Goal: Communication & Community: Answer question/provide support

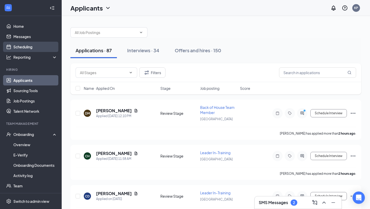
click at [23, 45] on link "Scheduling" at bounding box center [35, 47] width 44 height 10
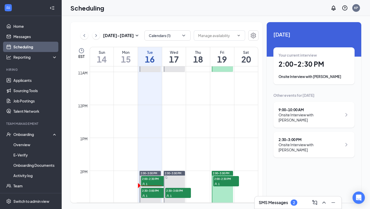
scroll to position [358, 0]
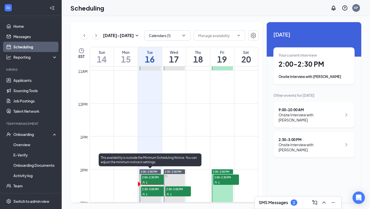
click at [150, 192] on div "1" at bounding box center [154, 193] width 26 height 5
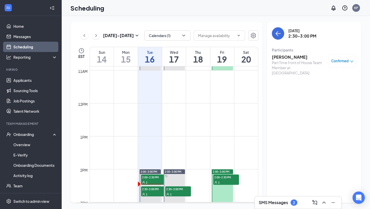
click at [278, 55] on h3 "[PERSON_NAME]" at bounding box center [299, 57] width 54 height 6
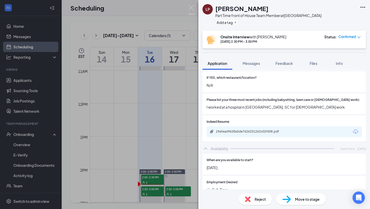
scroll to position [164, 0]
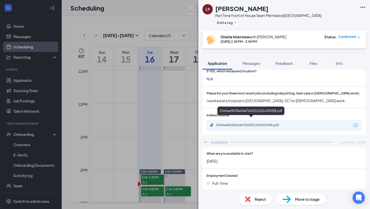
click at [255, 123] on div "19afea69628a5de7626251262c02f458.pdf" at bounding box center [252, 125] width 72 height 4
click at [283, 60] on button "Feedback" at bounding box center [285, 63] width 28 height 13
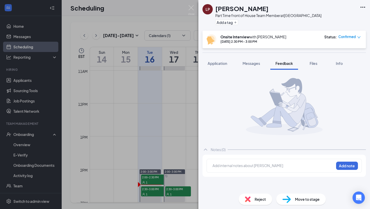
click at [235, 167] on div at bounding box center [273, 165] width 121 height 5
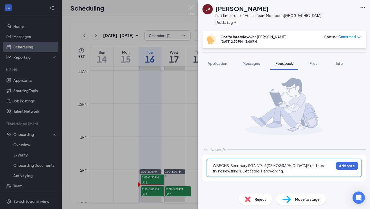
click at [265, 171] on div "WBECHS, Secretary SGA, VP of [DEMOGRAPHIC_DATA] First, likes trying new things.…" at bounding box center [273, 168] width 121 height 11
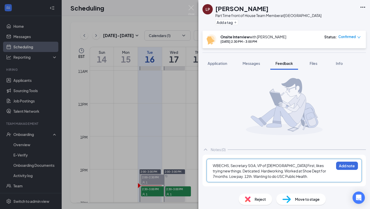
click at [287, 181] on div "WBECHS, Secretary SGA, VP of [DEMOGRAPHIC_DATA] First, likes trying new things.…" at bounding box center [284, 170] width 155 height 23
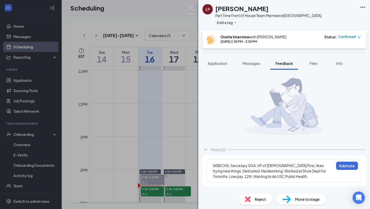
click at [286, 178] on div "WBECHS, Secretary SGA, VP of [DEMOGRAPHIC_DATA] First, likes trying new things.…" at bounding box center [273, 171] width 121 height 16
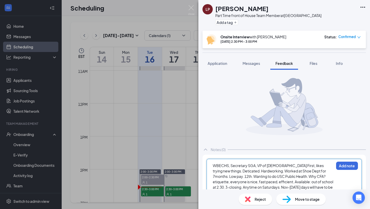
scroll to position [8, 0]
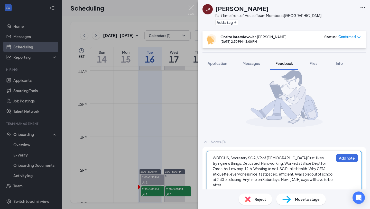
click at [271, 180] on span "WBECHS, Secretary SGA, VP of [DEMOGRAPHIC_DATA] First, likes trying new things.…" at bounding box center [273, 171] width 121 height 32
click at [270, 180] on span "WBECHS, Secretary SGA, VP of [DEMOGRAPHIC_DATA] First, likes trying new things.…" at bounding box center [273, 171] width 121 height 32
click at [295, 180] on span "WBECHS, Secretary SGA, VP of [DEMOGRAPHIC_DATA] First, likes trying new things.…" at bounding box center [273, 171] width 121 height 32
click at [320, 179] on span "WBECHS, Secretary SGA, VP of [DEMOGRAPHIC_DATA] First, likes trying new things.…" at bounding box center [273, 171] width 121 height 32
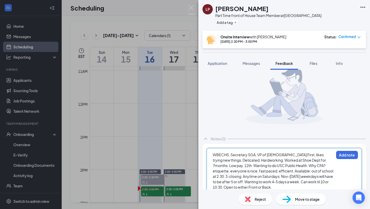
scroll to position [19, 0]
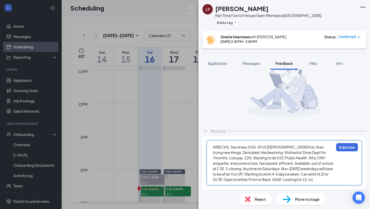
click at [281, 180] on span "WBECHS, Secretary SGA, VP of [DEMOGRAPHIC_DATA] First, likes trying new things.…" at bounding box center [273, 163] width 121 height 37
click at [279, 180] on span "WBECHS, Secretary SGA, VP of [DEMOGRAPHIC_DATA] First, likes trying new things.…" at bounding box center [273, 163] width 121 height 37
click at [287, 180] on span "WBECHS, Secretary SGA, VP of [DEMOGRAPHIC_DATA] First, likes trying new things.…" at bounding box center [273, 163] width 121 height 37
click at [301, 181] on div "WBECHS, Secretary SGA, VP of [DEMOGRAPHIC_DATA] First, likes trying new things.…" at bounding box center [273, 163] width 121 height 38
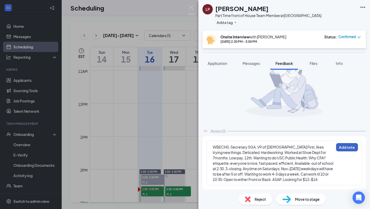
click at [342, 146] on button "Add note" at bounding box center [348, 147] width 22 height 8
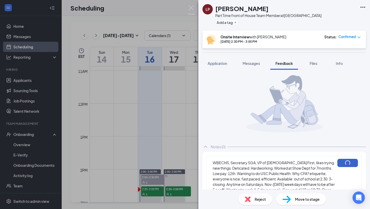
scroll to position [0, 0]
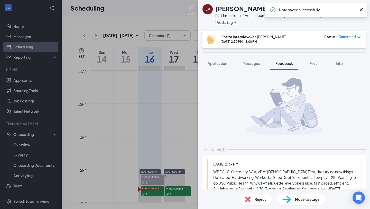
click at [180, 140] on div "LP [PERSON_NAME] Part Time front of House Team Member at Beaufort Add a tag Ons…" at bounding box center [185, 104] width 370 height 209
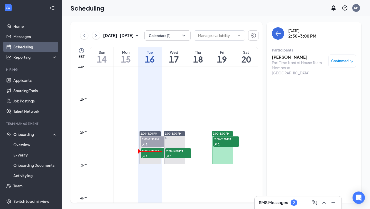
scroll to position [397, 0]
click at [280, 57] on h3 "[PERSON_NAME]" at bounding box center [299, 57] width 54 height 6
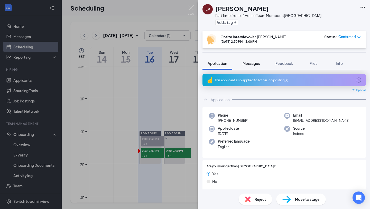
click at [250, 62] on span "Messages" at bounding box center [251, 63] width 17 height 5
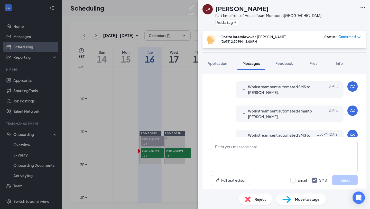
scroll to position [186, 0]
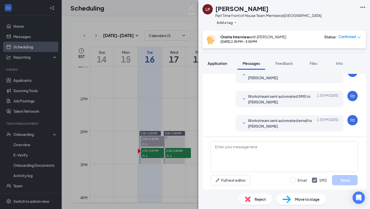
click at [226, 64] on span "Application" at bounding box center [218, 63] width 20 height 5
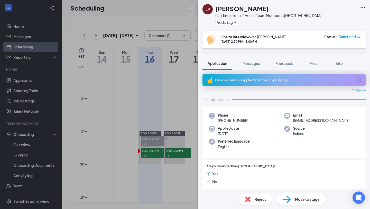
click at [173, 102] on div "LP [PERSON_NAME] Part Time front of House Team Member at [GEOGRAPHIC_DATA] Add …" at bounding box center [185, 104] width 370 height 209
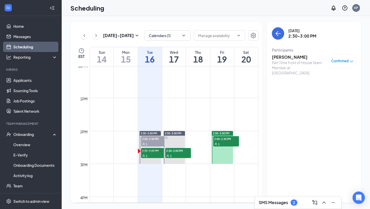
click at [283, 54] on div "[PERSON_NAME] Part Time front of House Team Member at Beaufort Confirmed" at bounding box center [314, 64] width 84 height 25
click at [281, 57] on h3 "[PERSON_NAME]" at bounding box center [299, 57] width 54 height 6
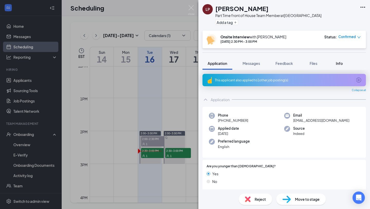
click at [339, 61] on span "Info" at bounding box center [339, 63] width 7 height 5
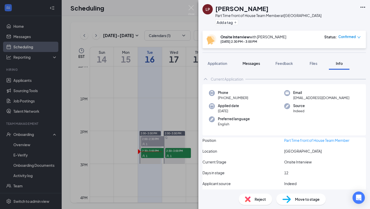
click at [246, 60] on button "Messages" at bounding box center [252, 63] width 28 height 13
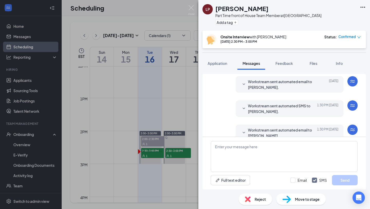
scroll to position [186, 0]
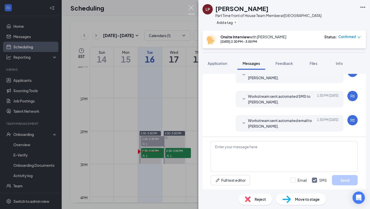
click at [190, 7] on img at bounding box center [191, 10] width 6 height 10
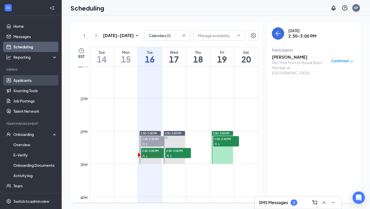
click at [36, 82] on link "Applicants" at bounding box center [35, 80] width 44 height 10
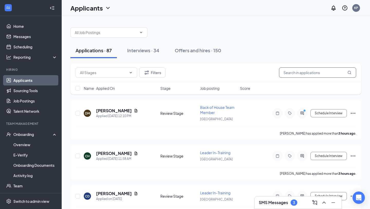
click at [292, 68] on input "text" at bounding box center [317, 72] width 77 height 10
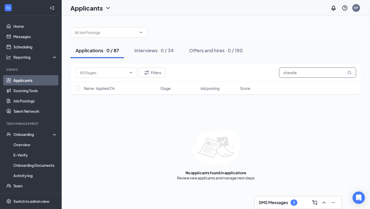
click at [296, 73] on input "sharelle" at bounding box center [317, 72] width 77 height 10
click at [295, 73] on input "sharelle" at bounding box center [317, 72] width 77 height 10
click at [156, 70] on button "Filters" at bounding box center [152, 72] width 26 height 10
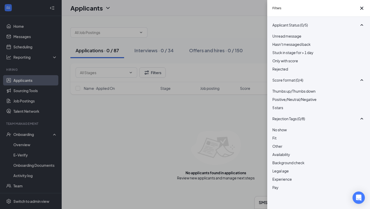
click at [284, 72] on div "Rejected" at bounding box center [319, 69] width 93 height 6
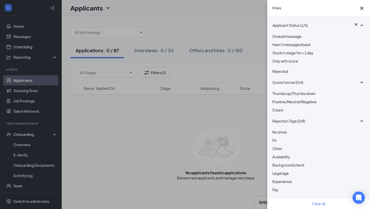
click at [236, 127] on div "Filters Applicant Status (1/5) Unread message Hasn't messaged back Stuck in sta…" at bounding box center [185, 104] width 370 height 209
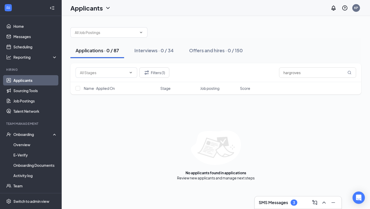
click at [162, 78] on div "Filters (1) hargroves" at bounding box center [215, 72] width 291 height 19
click at [162, 74] on button "Filters (1)" at bounding box center [154, 72] width 30 height 10
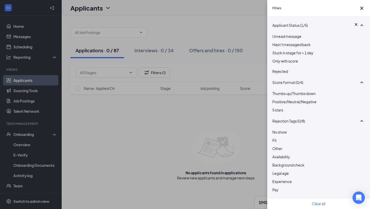
click at [274, 68] on img at bounding box center [274, 67] width 3 height 2
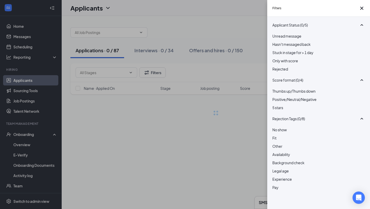
click at [233, 77] on div "Filters Applicant Status (0/5) Unread message Hasn't messaged back Stuck in sta…" at bounding box center [185, 104] width 370 height 209
click at [240, 71] on div "Filters Applicant Status (0/5) Unread message Hasn't messaged back Stuck in sta…" at bounding box center [185, 104] width 370 height 209
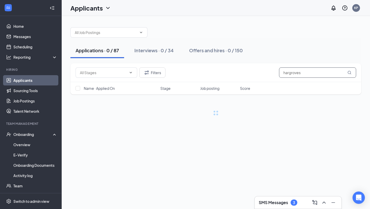
click at [311, 75] on input "hargroves" at bounding box center [317, 72] width 77 height 10
type input "h"
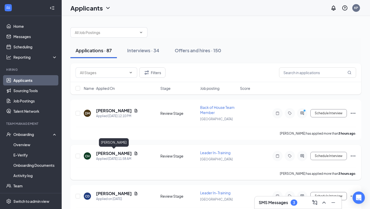
click at [121, 153] on h5 "[PERSON_NAME]" at bounding box center [114, 154] width 36 height 6
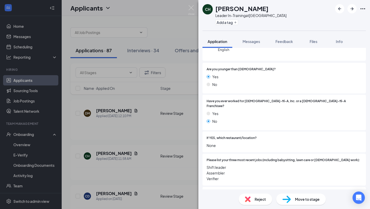
scroll to position [76, 0]
click at [165, 165] on div "CH [PERSON_NAME] Leader In-Training at [GEOGRAPHIC_DATA] Add a tag Application …" at bounding box center [185, 104] width 370 height 209
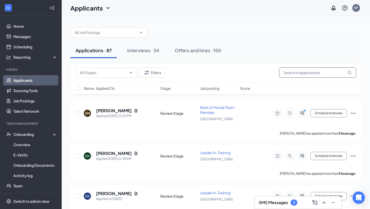
click at [304, 74] on input "text" at bounding box center [317, 72] width 77 height 10
type input "[PERSON_NAME]"
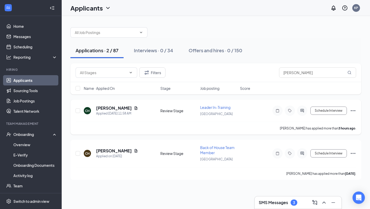
click at [351, 109] on icon "Ellipses" at bounding box center [353, 111] width 6 height 6
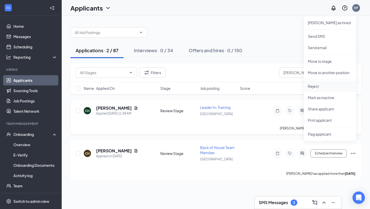
click at [316, 86] on p "Reject" at bounding box center [330, 86] width 44 height 5
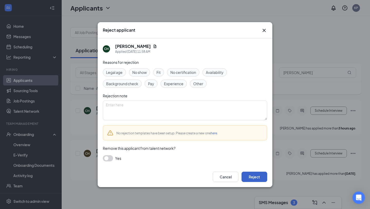
click at [260, 179] on button "Reject" at bounding box center [255, 177] width 26 height 10
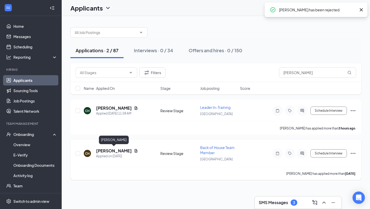
click at [110, 152] on h5 "[PERSON_NAME]" at bounding box center [114, 151] width 36 height 6
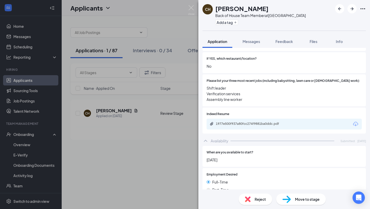
scroll to position [151, 0]
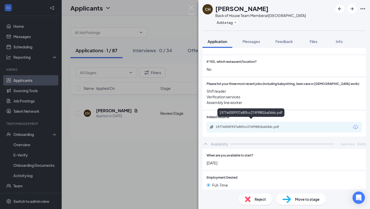
click at [249, 125] on div "1977e500f937a80fcc274f9881ba0ddc.pdf" at bounding box center [252, 127] width 72 height 4
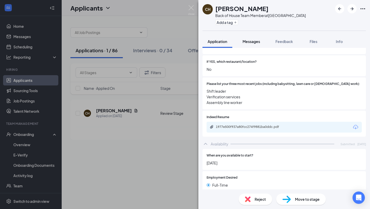
click at [250, 44] on div "Messages" at bounding box center [251, 41] width 17 height 5
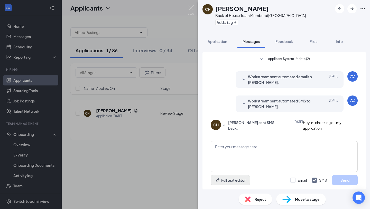
scroll to position [46, 0]
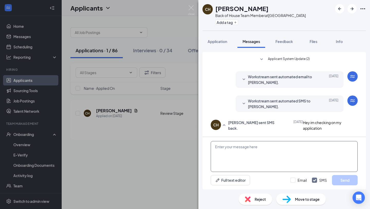
click at [235, 160] on textarea at bounding box center [284, 156] width 147 height 31
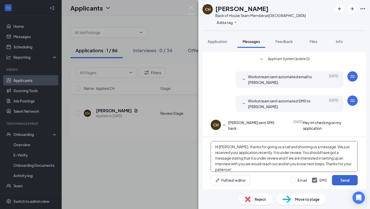
type textarea "Hi [PERSON_NAME], thanks for giving us a call and shooting us a message. We jus…"
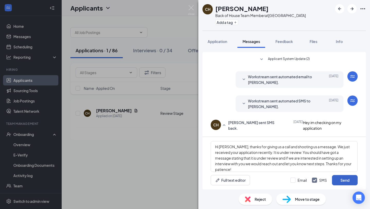
click at [338, 180] on button "Send" at bounding box center [345, 180] width 26 height 10
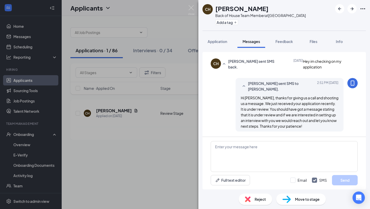
scroll to position [107, 0]
click at [136, 131] on div "CH [PERSON_NAME] Back of House Team Member at Beaufort Add a tag Application Me…" at bounding box center [185, 104] width 370 height 209
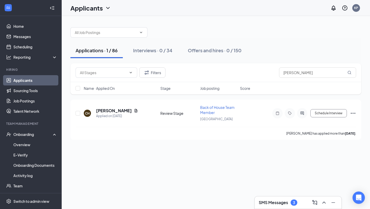
click at [36, 82] on link "Applicants" at bounding box center [35, 80] width 44 height 10
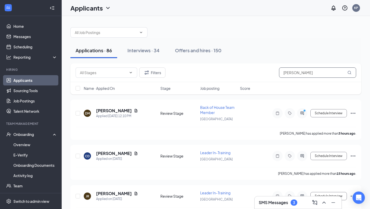
click at [302, 72] on input "[PERSON_NAME]" at bounding box center [317, 72] width 77 height 10
type input "h"
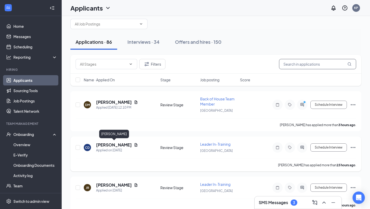
scroll to position [9, 0]
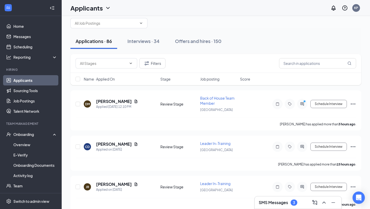
click at [267, 201] on h3 "SMS Messages" at bounding box center [273, 203] width 29 height 6
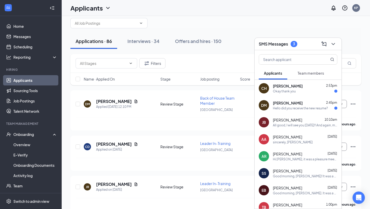
click at [280, 104] on span "[PERSON_NAME]" at bounding box center [288, 102] width 30 height 5
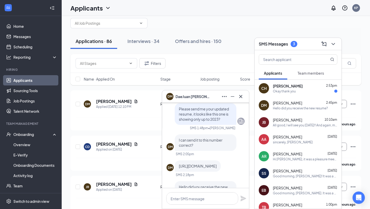
scroll to position [0, 0]
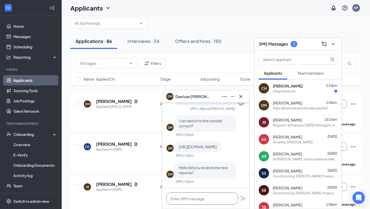
click at [183, 201] on textarea at bounding box center [202, 198] width 72 height 12
type textarea "Please send as a PDF"
click at [241, 197] on icon "Plane" at bounding box center [244, 199] width 6 height 6
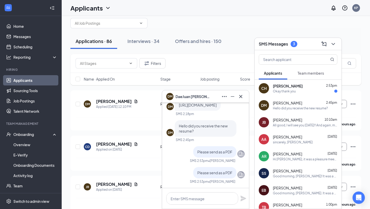
click at [242, 97] on icon "Cross" at bounding box center [241, 96] width 3 height 3
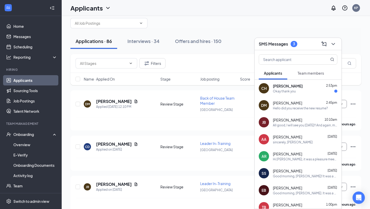
click at [280, 91] on div "Okay thank you" at bounding box center [284, 91] width 23 height 4
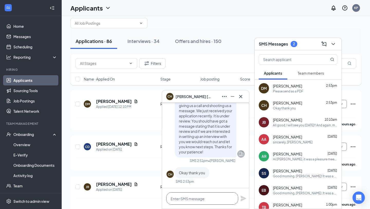
click at [184, 194] on textarea at bounding box center [202, 198] width 72 height 12
type textarea "My pleasure!"
click at [243, 193] on div "My pleasure!" at bounding box center [205, 198] width 87 height 21
click at [243, 199] on icon "Plane" at bounding box center [244, 199] width 6 height 6
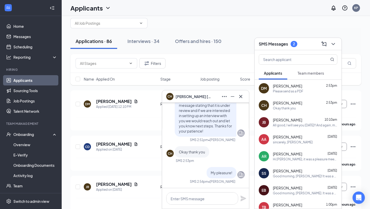
click at [304, 71] on span "Team members" at bounding box center [311, 73] width 26 height 5
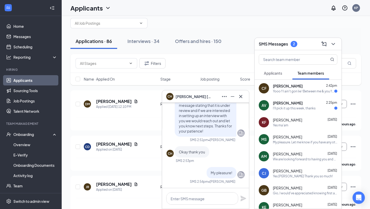
click at [305, 82] on div "CF [PERSON_NAME] 2:42pm [PERSON_NAME] !! I ain't gon lie ! Between me & you !! …" at bounding box center [298, 88] width 87 height 17
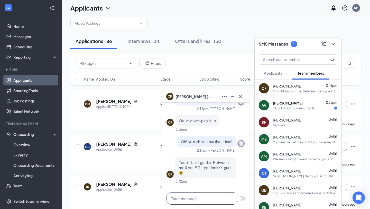
click at [209, 196] on textarea at bounding box center [202, 198] width 72 height 12
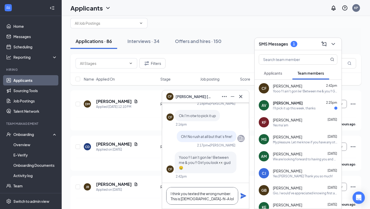
type textarea "I think you texted the wrong number. This is [DEMOGRAPHIC_DATA]-fil-A lol"
click at [241, 197] on icon "Plane" at bounding box center [244, 196] width 6 height 6
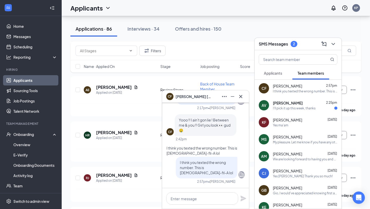
scroll to position [281, 0]
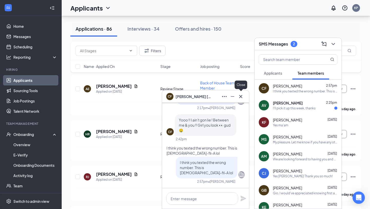
click at [244, 98] on icon "Cross" at bounding box center [241, 96] width 6 height 6
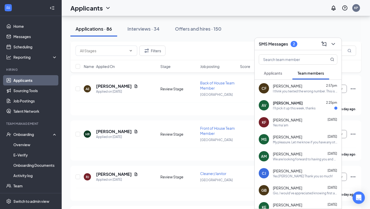
click at [286, 109] on div "I'll pick it up this week, thanks" at bounding box center [294, 108] width 43 height 4
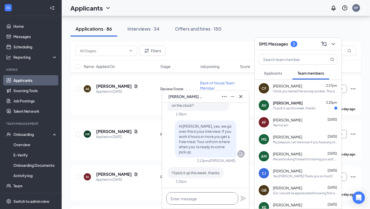
click at [209, 201] on textarea at bounding box center [202, 198] width 72 height 12
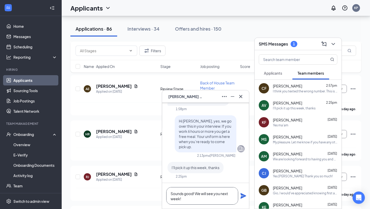
type textarea "Sounds good! We will see you next week!"
click at [243, 193] on icon "Plane" at bounding box center [244, 196] width 6 height 6
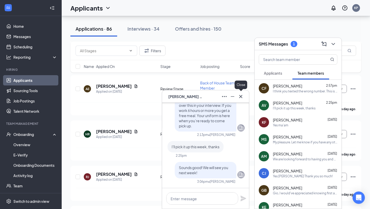
click at [241, 100] on button at bounding box center [241, 96] width 8 height 8
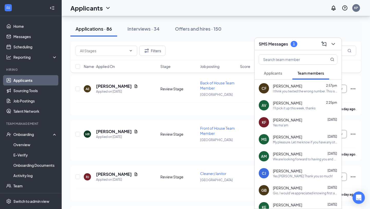
click at [279, 74] on span "Applicants" at bounding box center [273, 73] width 18 height 5
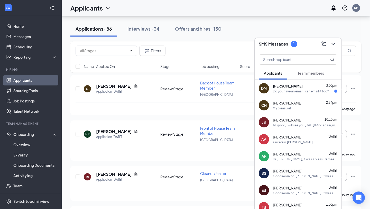
click at [305, 82] on div "DM [PERSON_NAME] 3:00pm Do you have an email I can email it too?" at bounding box center [298, 88] width 87 height 17
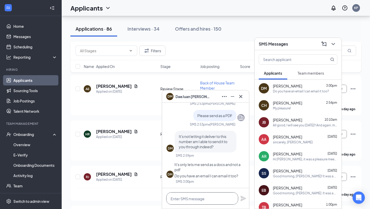
click at [184, 199] on textarea at bounding box center [202, 198] width 72 height 12
type textarea "[EMAIL_ADDRESS][DEMOGRAPHIC_DATA][DOMAIN_NAME]"
click at [243, 202] on div "[EMAIL_ADDRESS][DEMOGRAPHIC_DATA][DOMAIN_NAME]" at bounding box center [205, 198] width 87 height 21
click at [244, 198] on icon "Plane" at bounding box center [244, 198] width 6 height 6
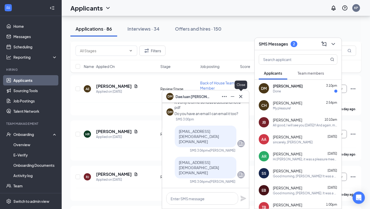
click at [242, 98] on icon "Cross" at bounding box center [241, 96] width 6 height 6
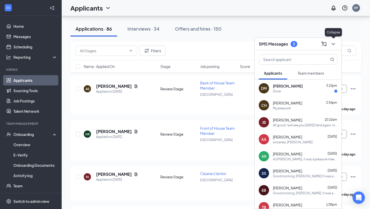
click at [334, 45] on icon "ChevronDown" at bounding box center [334, 44] width 6 height 6
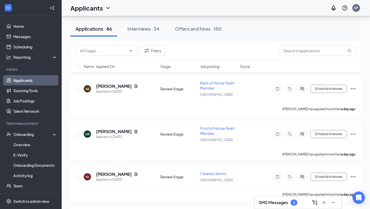
click at [254, 34] on div "Applications · 86 Interviews · 34 Offers and hires · 150" at bounding box center [215, 28] width 291 height 15
click at [263, 200] on h3 "SMS Messages" at bounding box center [273, 203] width 29 height 6
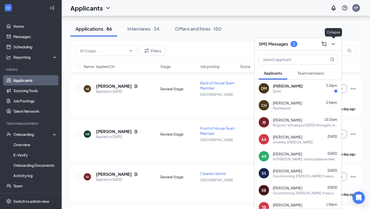
click at [335, 46] on icon "ChevronDown" at bounding box center [334, 44] width 6 height 6
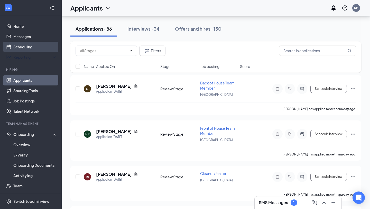
click at [32, 50] on link "Scheduling" at bounding box center [35, 47] width 44 height 10
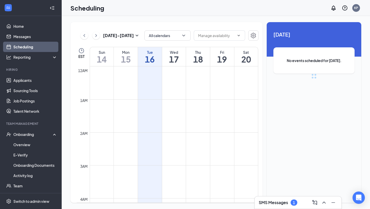
scroll to position [253, 0]
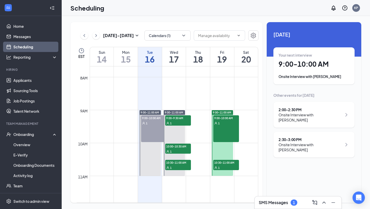
click at [156, 127] on div "9:00-10:00 AM 1" at bounding box center [154, 128] width 26 height 27
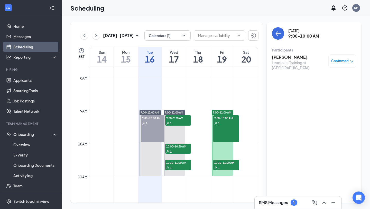
click at [286, 57] on h3 "[PERSON_NAME]" at bounding box center [299, 57] width 54 height 6
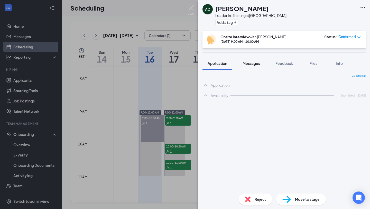
click at [260, 67] on button "Messages" at bounding box center [252, 63] width 28 height 13
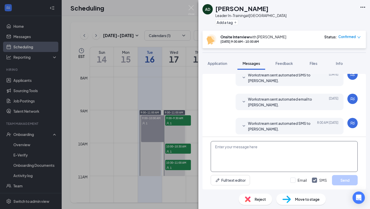
click at [233, 152] on textarea at bounding box center [284, 156] width 147 height 31
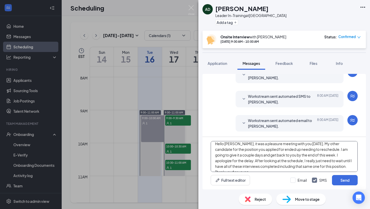
scroll to position [5, 0]
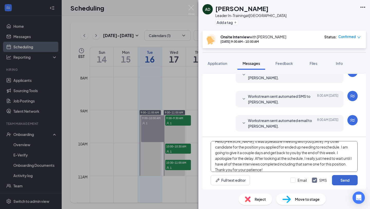
type textarea "Hello [PERSON_NAME], it was a pleasure meeting with you [DATE]. My other candid…"
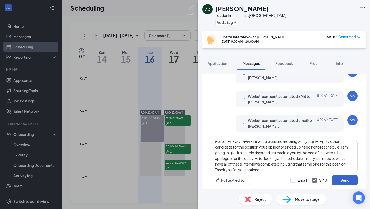
click at [351, 184] on button "Send" at bounding box center [345, 180] width 26 height 10
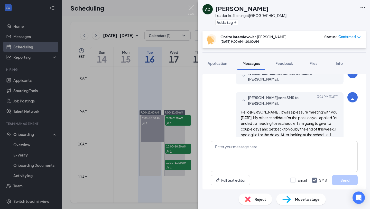
scroll to position [259, 0]
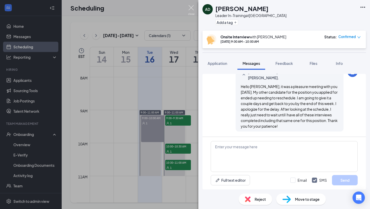
click at [193, 8] on img at bounding box center [191, 10] width 6 height 10
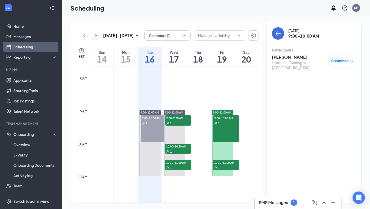
click at [261, 196] on div "SMS Messages 1" at bounding box center [298, 202] width 87 height 12
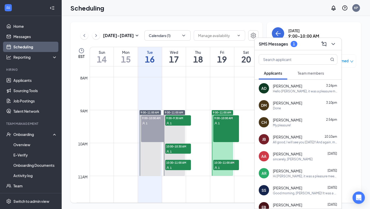
click at [311, 74] on span "Team members" at bounding box center [311, 73] width 26 height 5
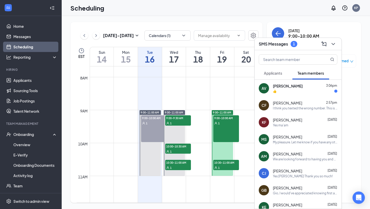
click at [293, 85] on span "[PERSON_NAME]" at bounding box center [288, 85] width 30 height 5
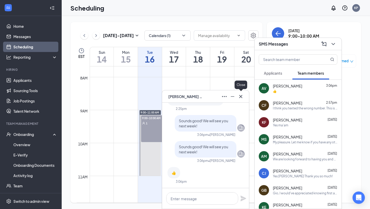
click at [244, 93] on div at bounding box center [241, 96] width 8 height 8
click at [334, 47] on icon "ChevronDown" at bounding box center [334, 44] width 6 height 6
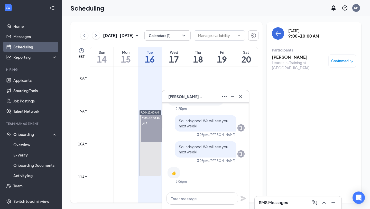
click at [240, 98] on icon "Cross" at bounding box center [241, 96] width 6 height 6
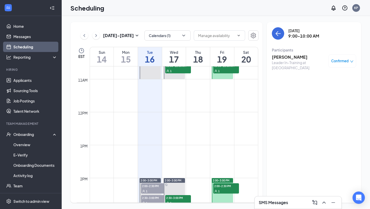
scroll to position [347, 0]
